Goal: Task Accomplishment & Management: Complete application form

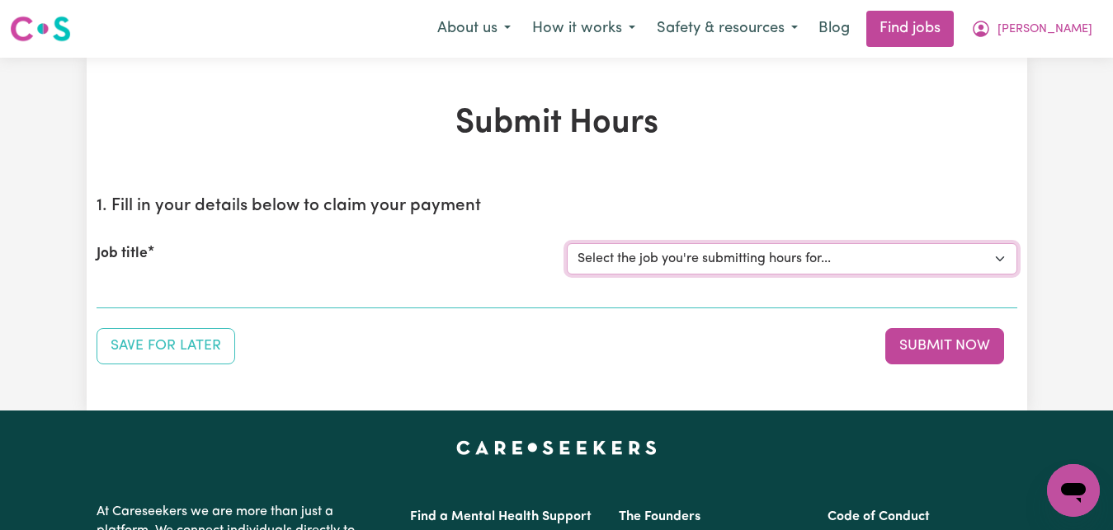
click at [1006, 260] on select "Select the job you're submitting hours for... [[PERSON_NAME]] Care worker for s…" at bounding box center [792, 258] width 450 height 31
select select "7268"
click option "[[PERSON_NAME]] Care worker for social interaction in local area for Autistic a…" at bounding box center [0, 0] width 0 height 0
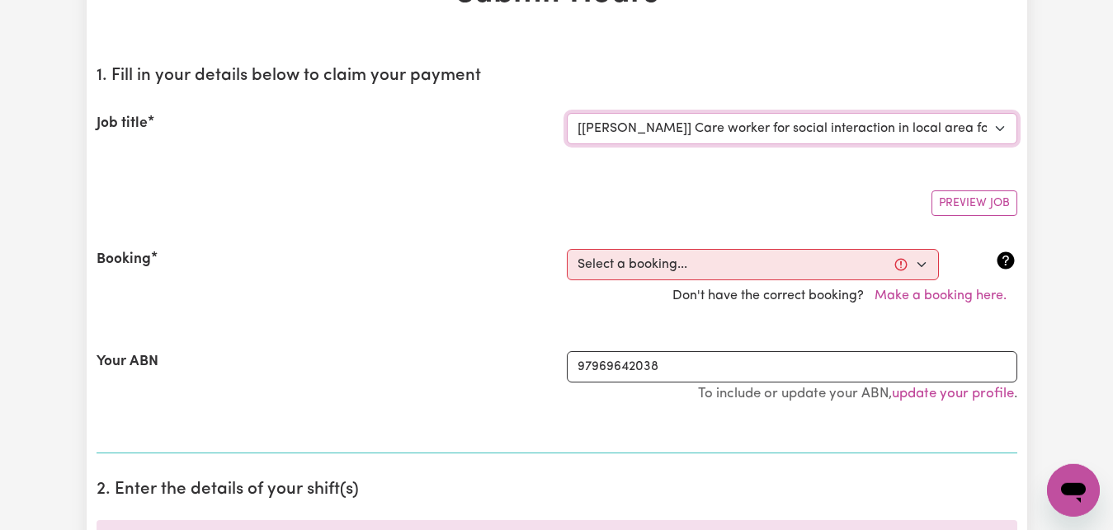
scroll to position [168, 0]
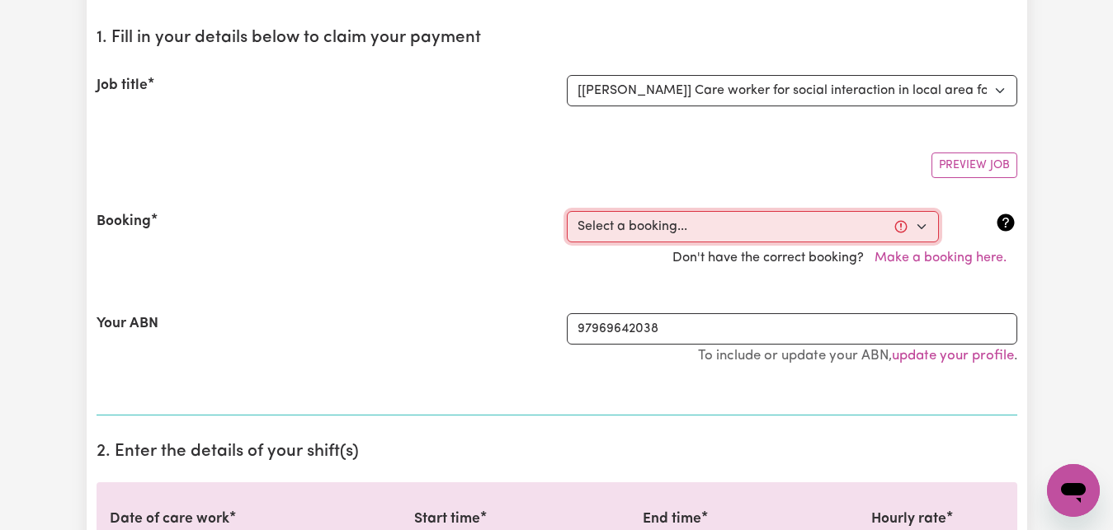
click at [567, 211] on select "Select a booking... [DATE] 09:00am to 03:00pm (RECURRING) [DATE] 09:00am to 03:…" at bounding box center [753, 226] width 372 height 31
select select "336026"
click option "[DATE] 09:00am to 03:00pm (RECURRING)" at bounding box center [0, 0] width 0 height 0
type input "[DATE]"
type input "13"
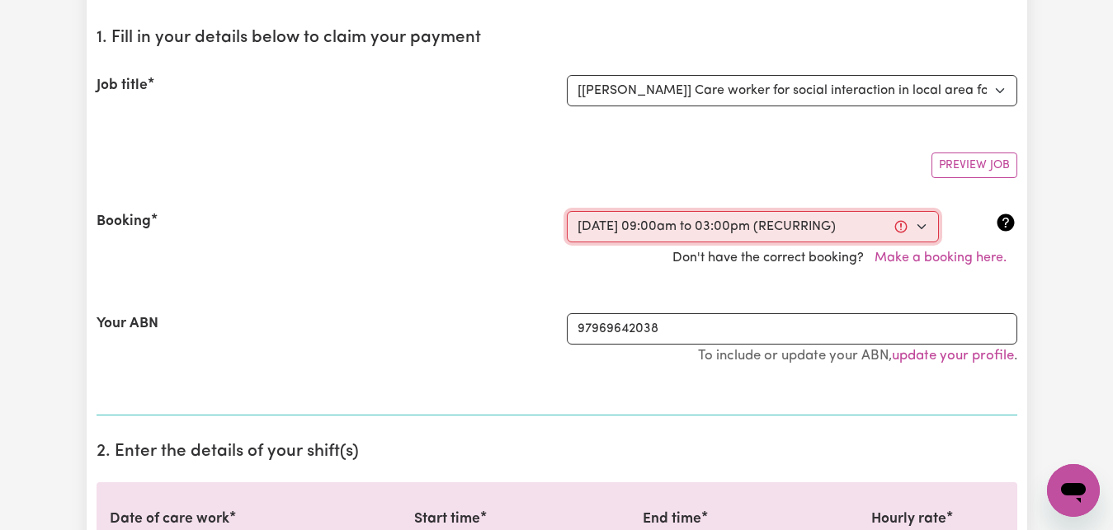
type input "8"
type input "2025"
type input "09:00"
type input "9"
type input "0"
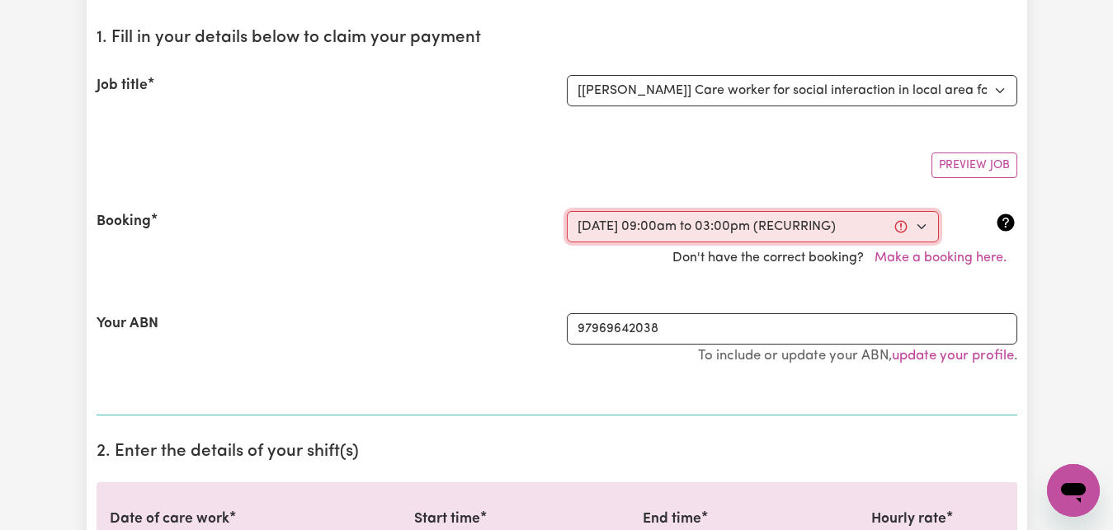
select select "am"
type input "15:00"
type input "3"
type input "0"
select select "pm"
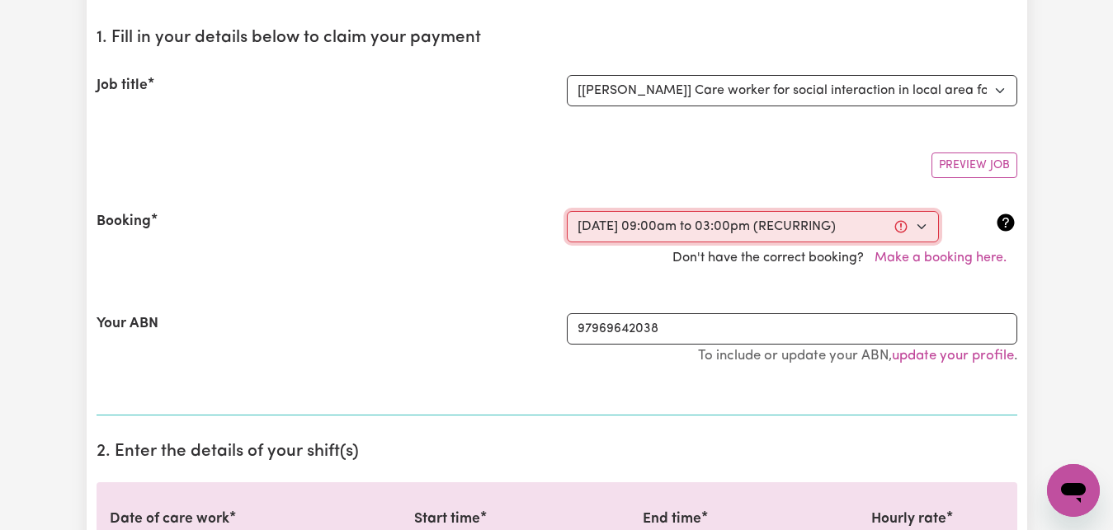
select select "83.16-Weekday"
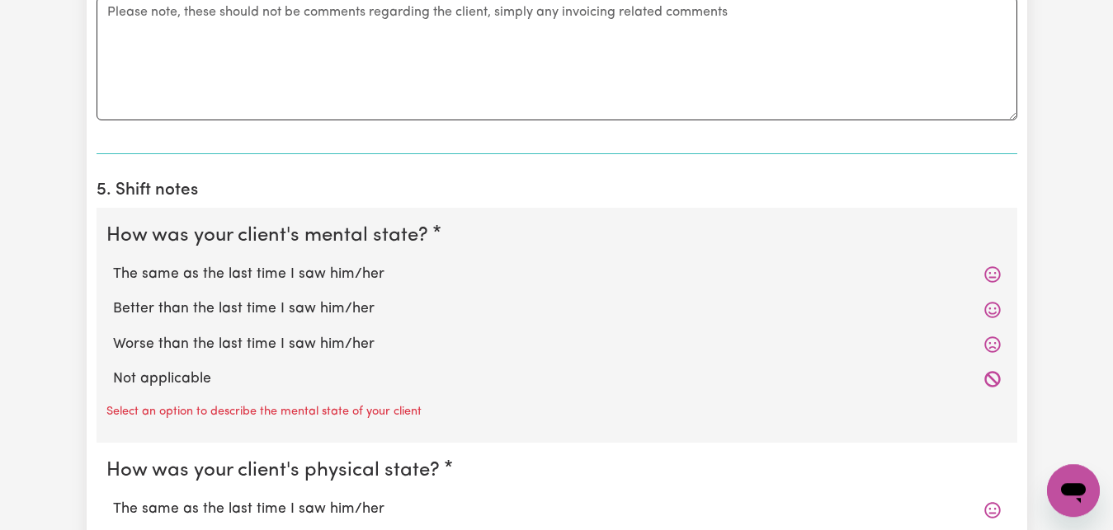
scroll to position [1178, 0]
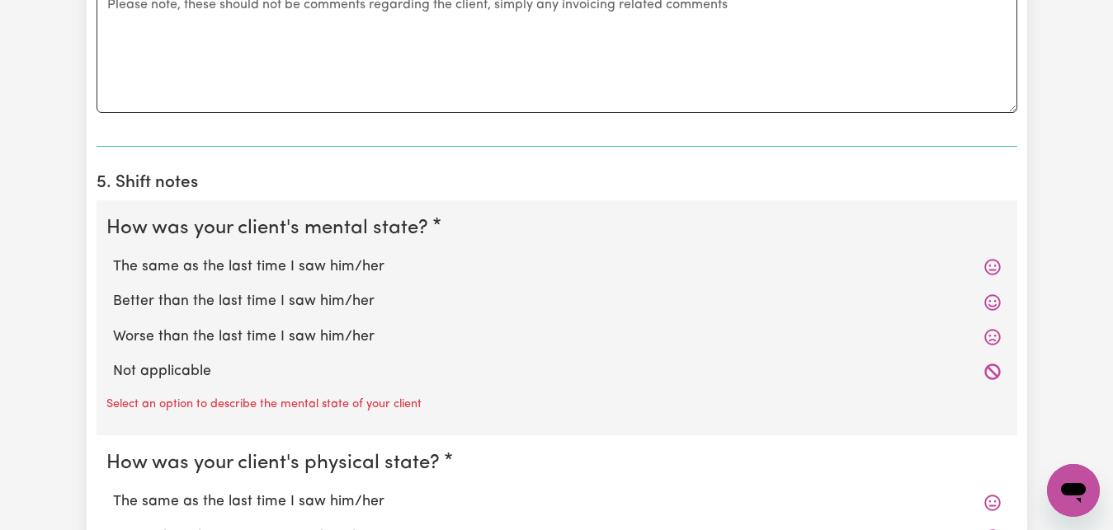
click at [250, 268] on label "The same as the last time I saw him/her" at bounding box center [556, 267] width 887 height 21
click at [113, 257] on input "The same as the last time I saw him/her" at bounding box center [112, 256] width 1 height 1
radio input "true"
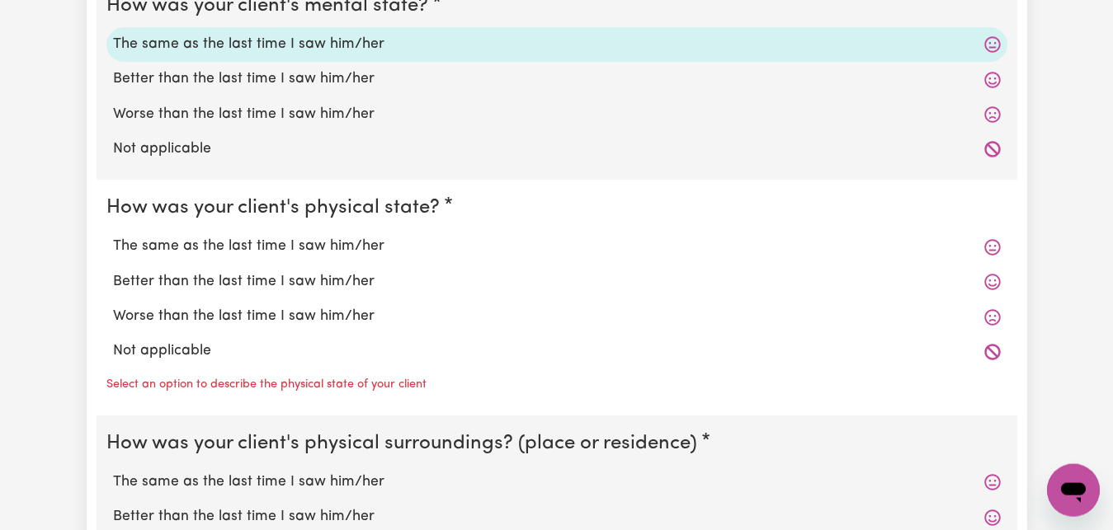
scroll to position [1430, 0]
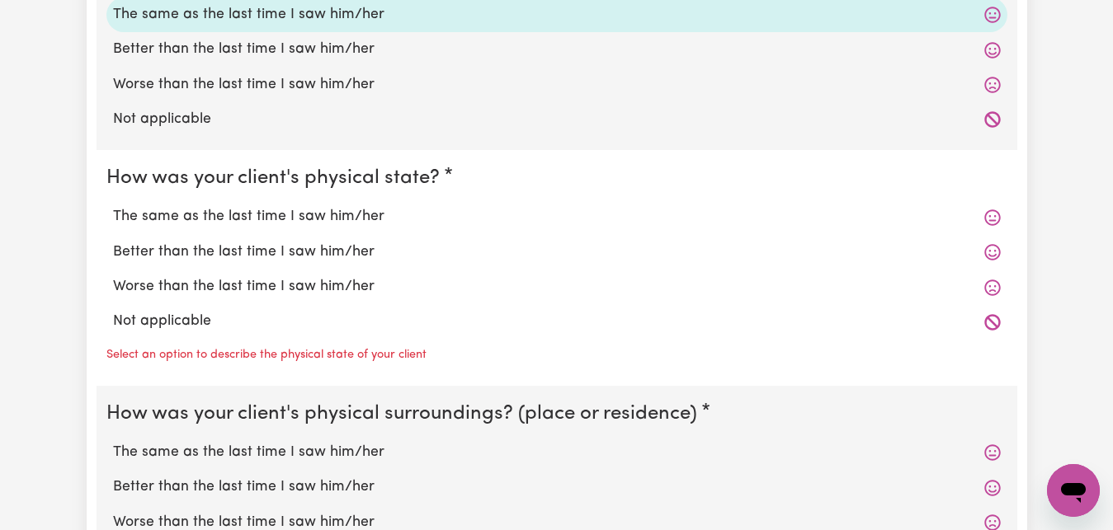
click at [271, 217] on label "The same as the last time I saw him/her" at bounding box center [556, 216] width 887 height 21
click at [261, 216] on label "The same as the last time I saw him/her" at bounding box center [556, 216] width 887 height 21
click at [113, 206] on input "The same as the last time I saw him/her" at bounding box center [112, 205] width 1 height 1
radio input "true"
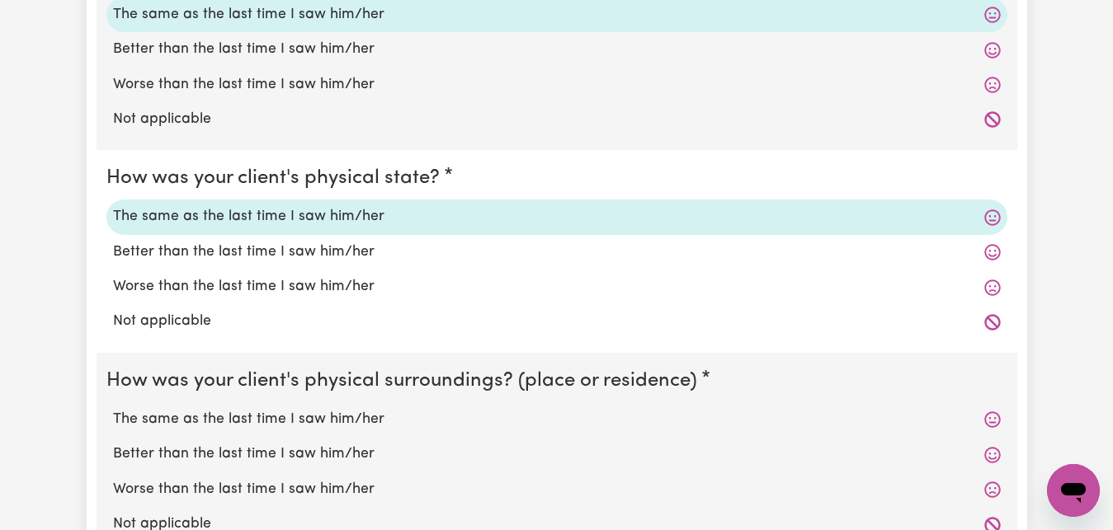
click at [268, 420] on label "The same as the last time I saw him/her" at bounding box center [556, 419] width 887 height 21
click at [113, 409] on input "The same as the last time I saw him/her" at bounding box center [112, 408] width 1 height 1
radio input "true"
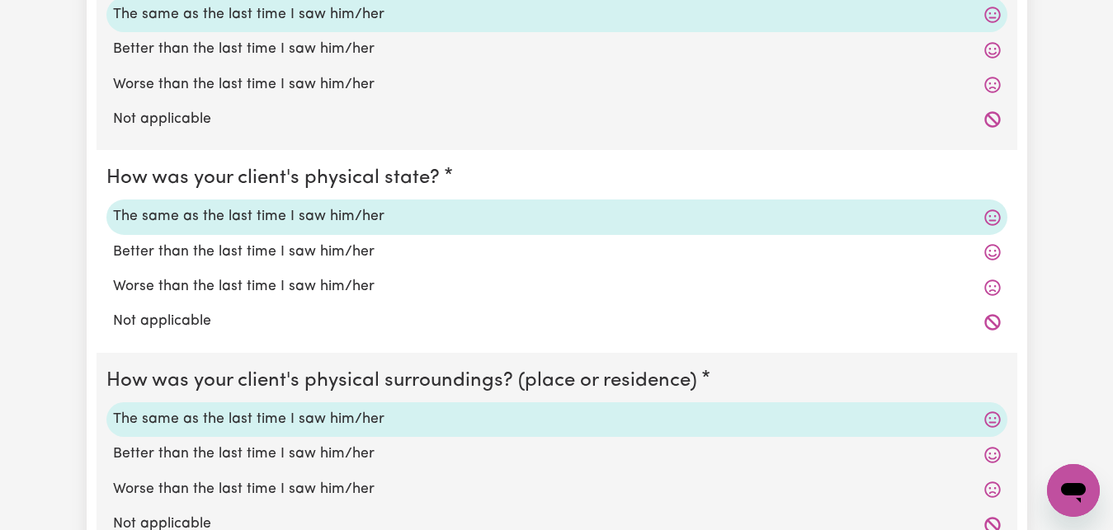
scroll to position [1683, 0]
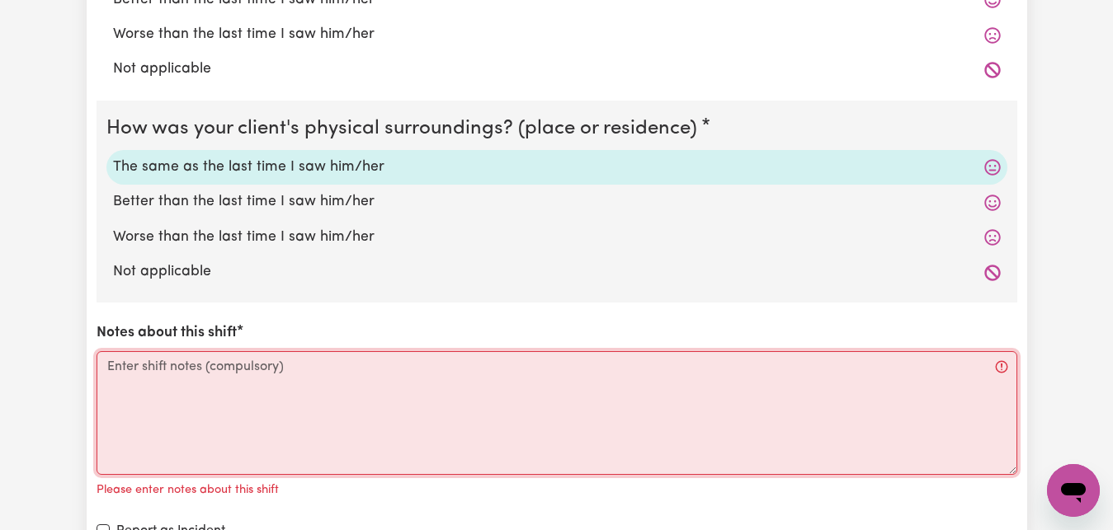
click at [122, 379] on textarea "Notes about this shift" at bounding box center [557, 413] width 920 height 124
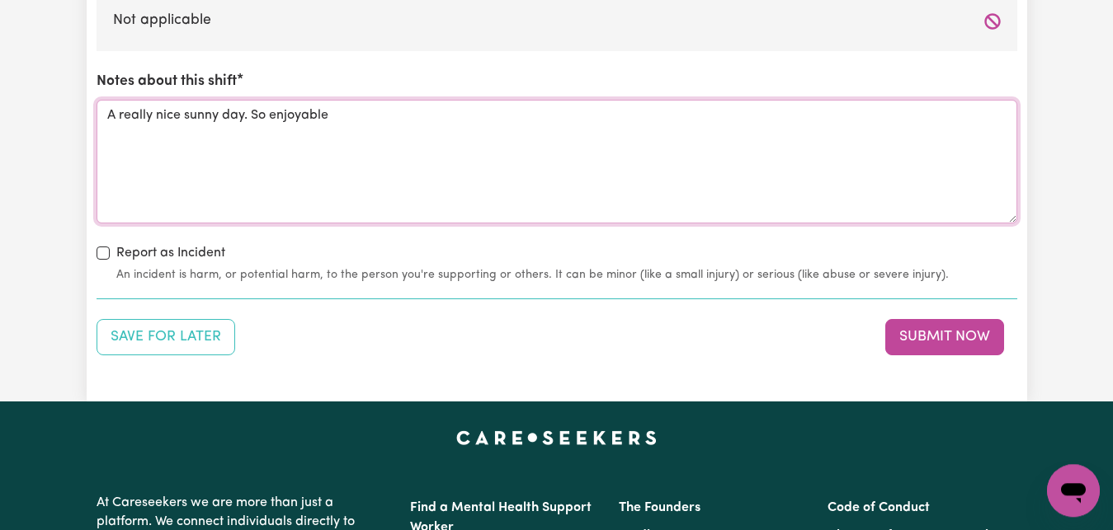
scroll to position [1935, 0]
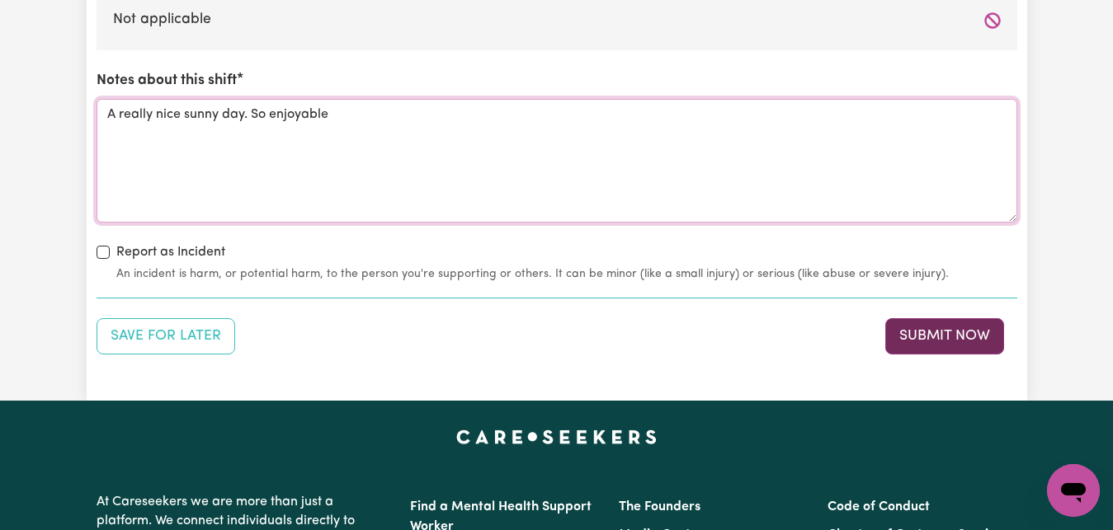
type textarea "A really nice sunny day. So enjoyable"
click at [926, 338] on button "Submit Now" at bounding box center [944, 336] width 119 height 36
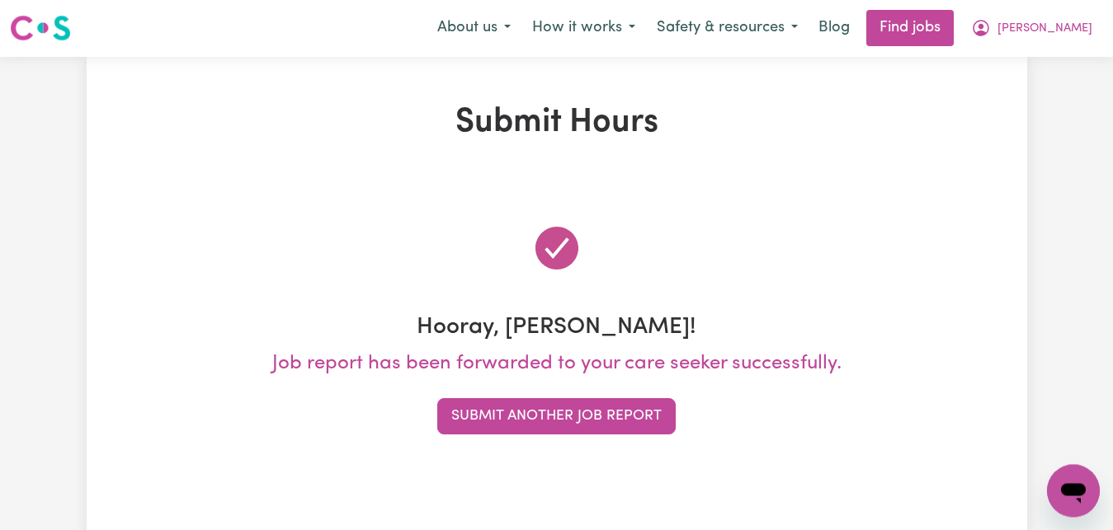
scroll to position [0, 0]
click at [1073, 27] on span "[PERSON_NAME]" at bounding box center [1044, 30] width 95 height 18
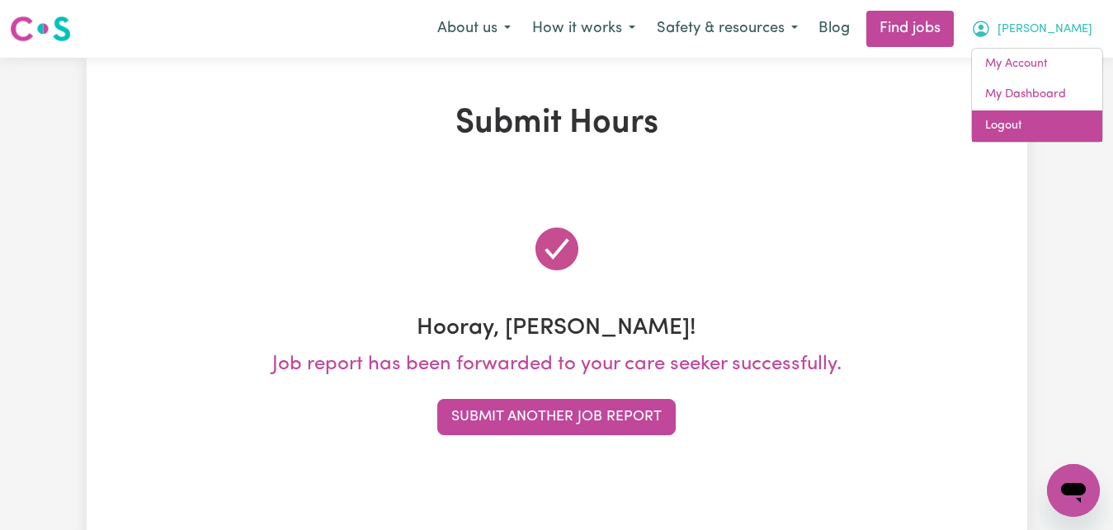
click at [1057, 125] on link "Logout" at bounding box center [1037, 126] width 130 height 31
